Goal: Task Accomplishment & Management: Use online tool/utility

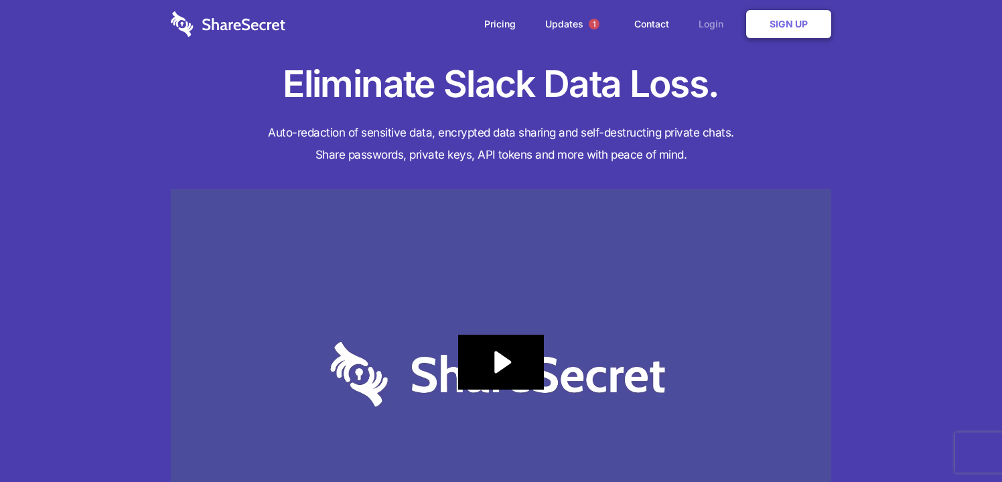
click at [712, 27] on link "Login" at bounding box center [714, 24] width 58 height 42
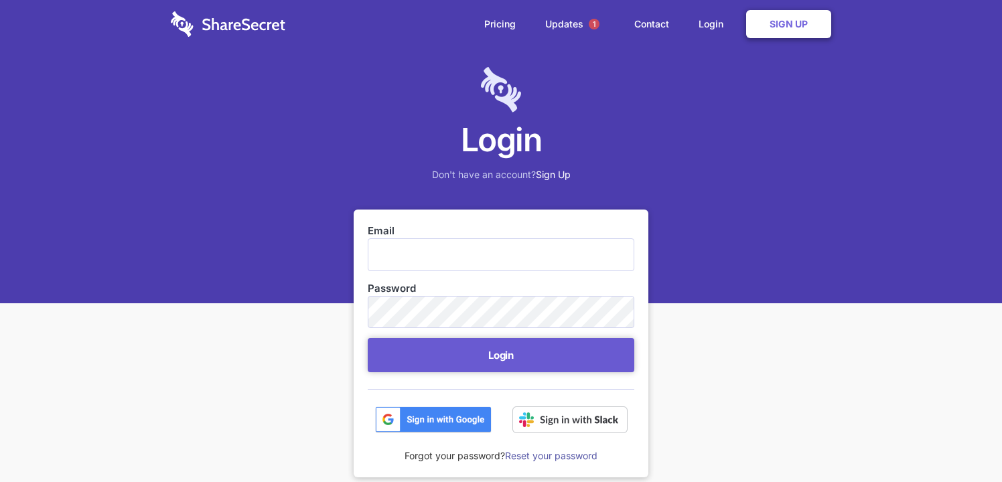
type input "[EMAIL_ADDRESS][DOMAIN_NAME]"
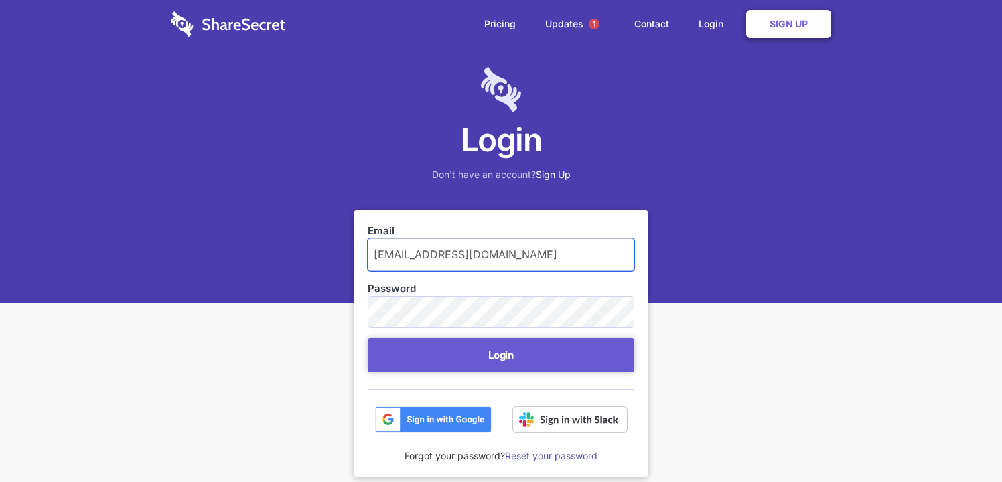
click at [452, 260] on input "[EMAIL_ADDRESS][DOMAIN_NAME]" at bounding box center [501, 254] width 267 height 32
click at [287, 326] on div "Login Don't have an account? Sign Up Email security@hammercreative.com Password…" at bounding box center [501, 347] width 1002 height 694
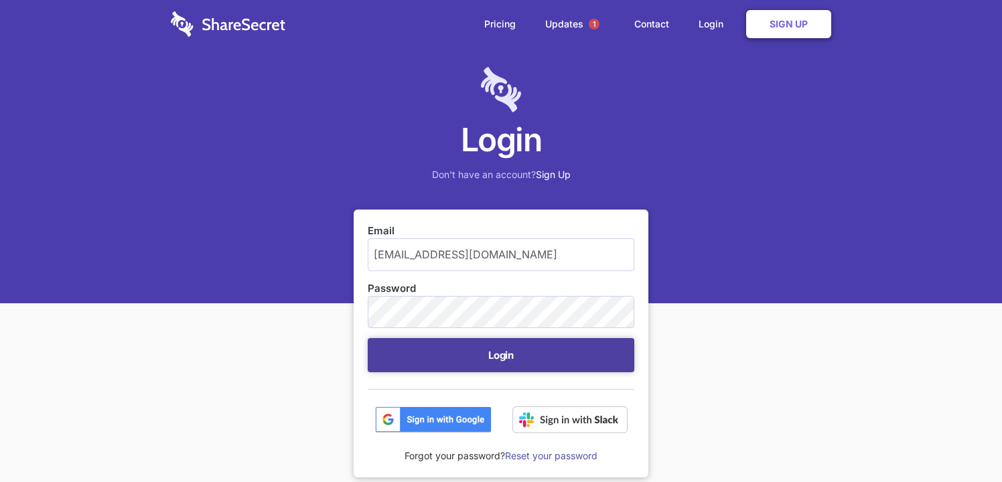
click at [437, 362] on button "Login" at bounding box center [501, 355] width 267 height 34
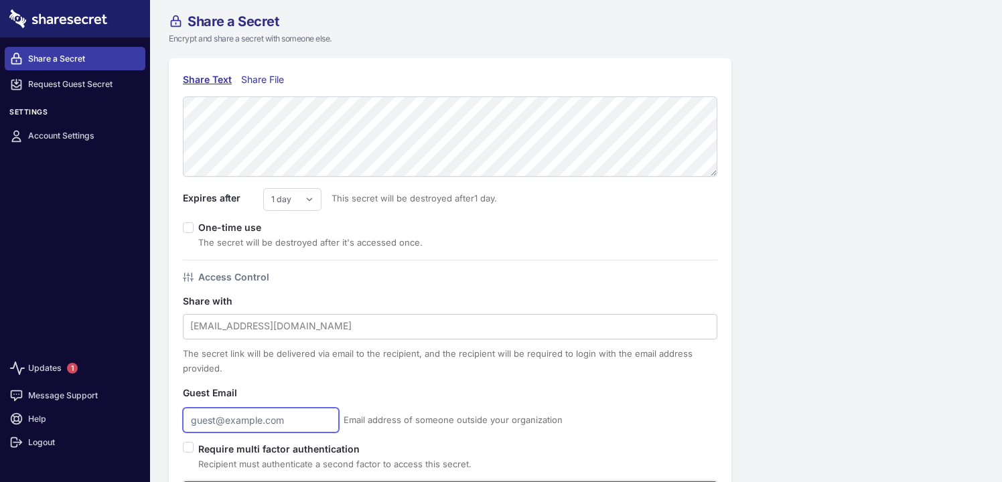
type input "[EMAIL_ADDRESS][DOMAIN_NAME]"
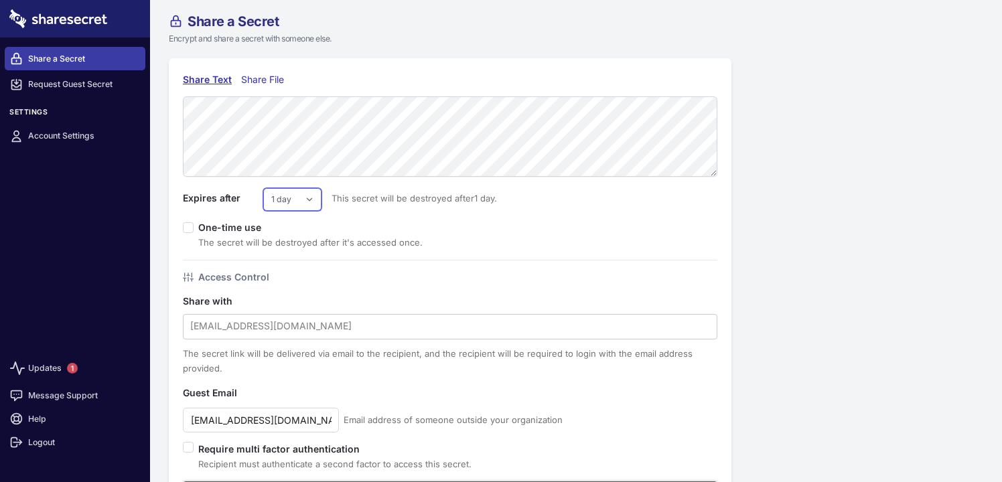
click at [295, 206] on select "1 day 2 days 3 days 4 days 5 days 6 days 7 days" at bounding box center [292, 199] width 58 height 23
select select "2"
click at [263, 188] on select "1 day 2 days 3 days 4 days 5 days 6 days 7 days" at bounding box center [292, 199] width 58 height 23
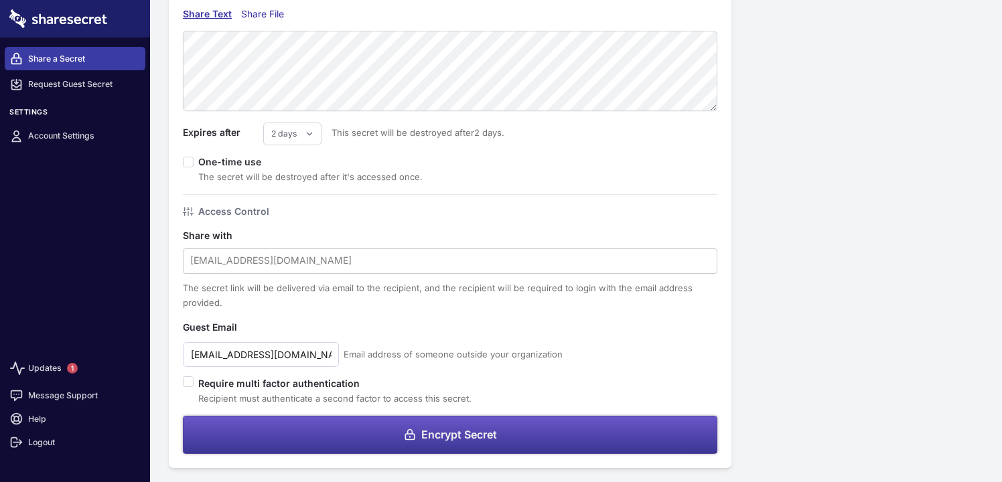
click at [433, 433] on span "Encrypt Secret" at bounding box center [459, 434] width 76 height 11
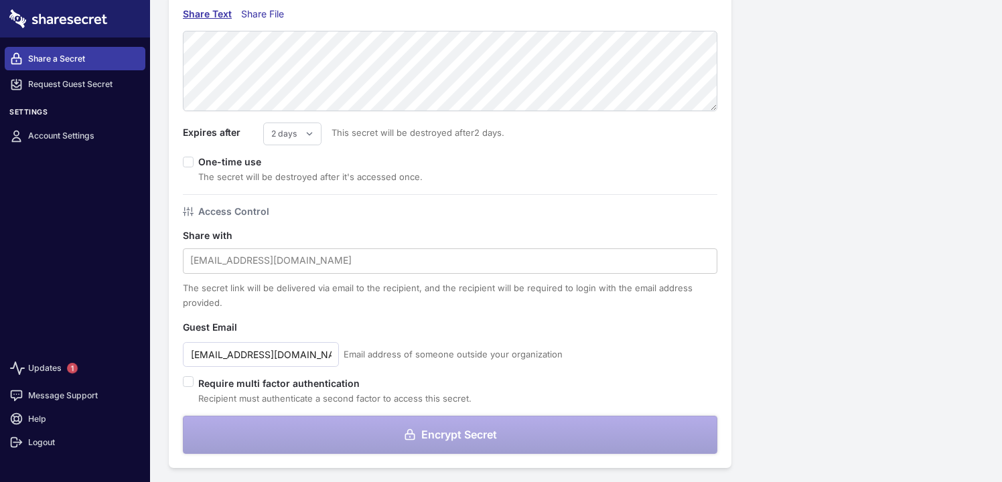
scroll to position [0, 0]
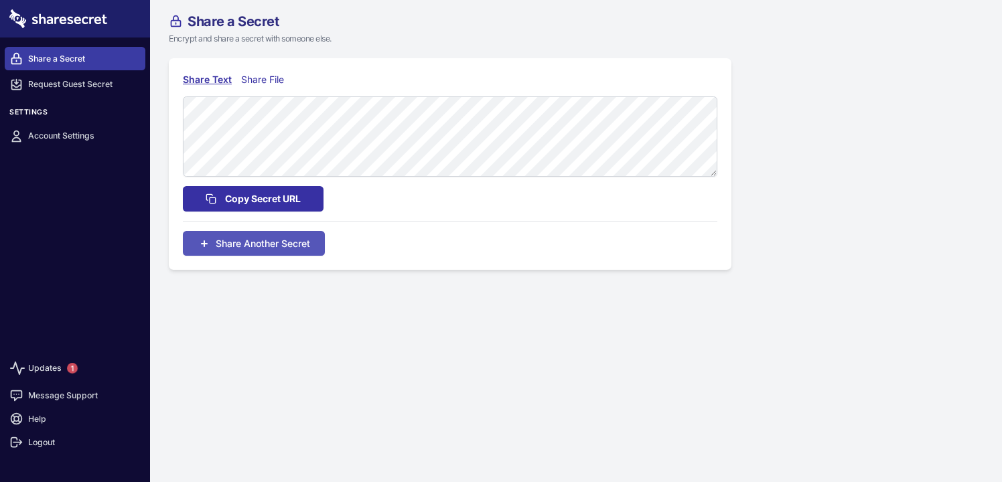
click at [263, 197] on span "Copy Secret URL" at bounding box center [263, 199] width 76 height 15
